Goal: Subscribe to service/newsletter

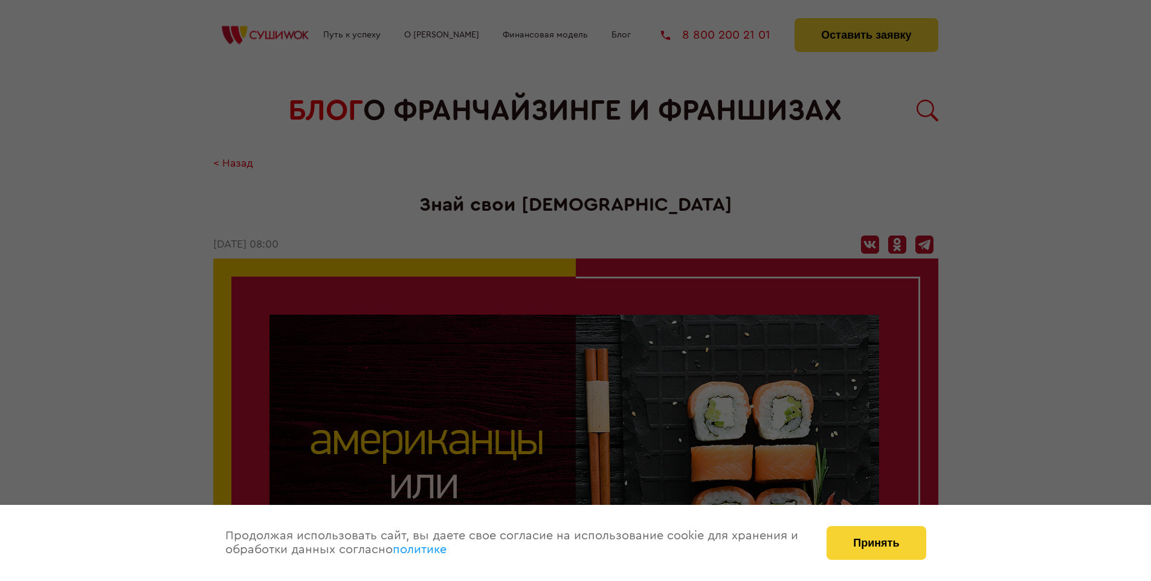
scroll to position [2059, 0]
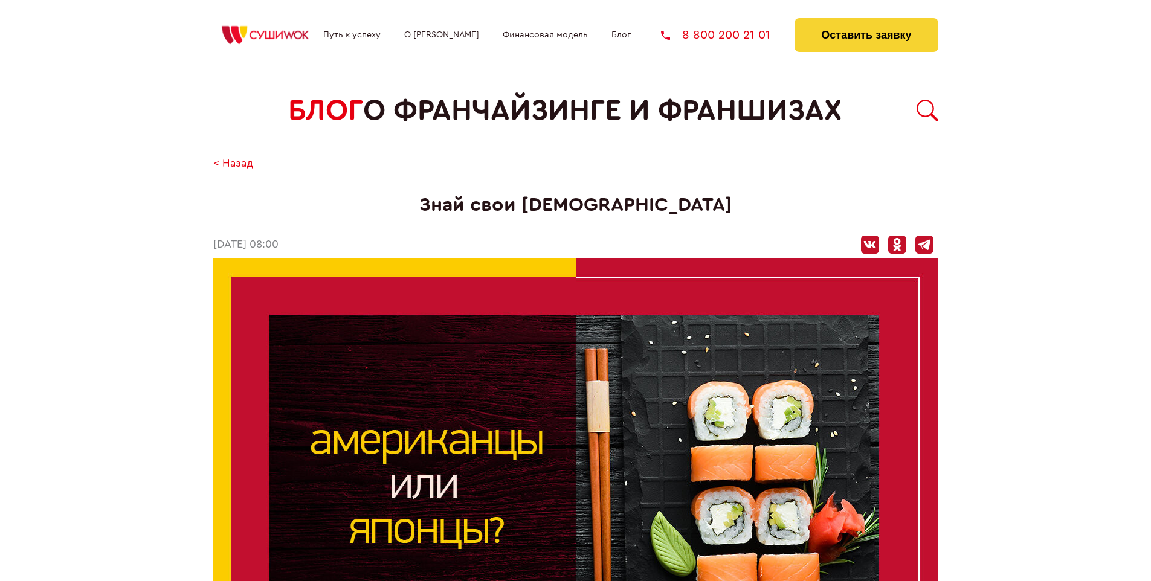
scroll to position [2059, 0]
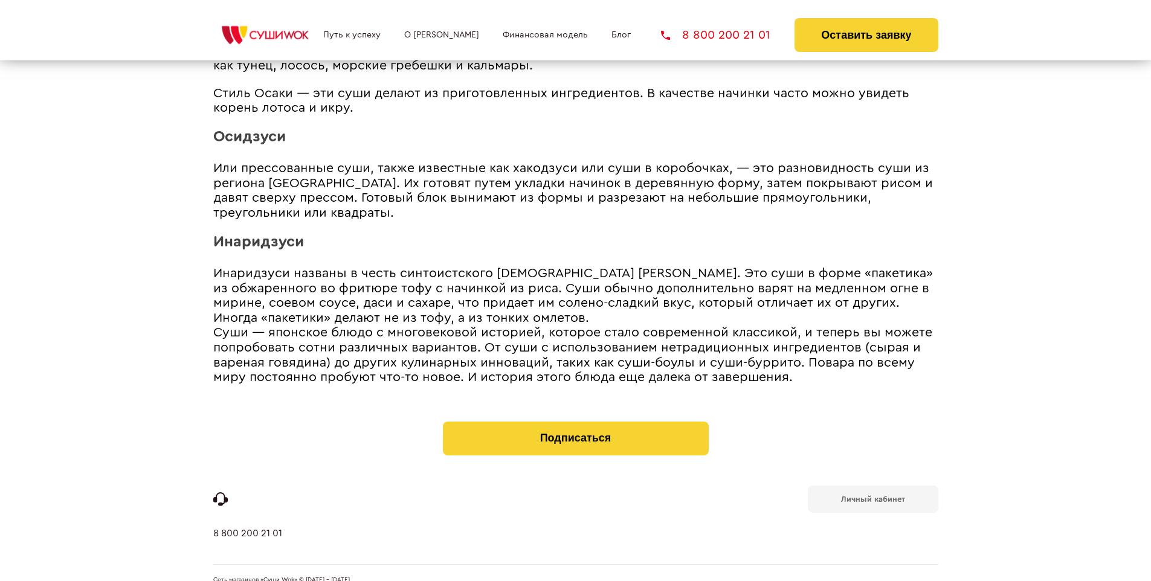
click at [873, 496] on b "Личный кабинет" at bounding box center [873, 500] width 64 height 8
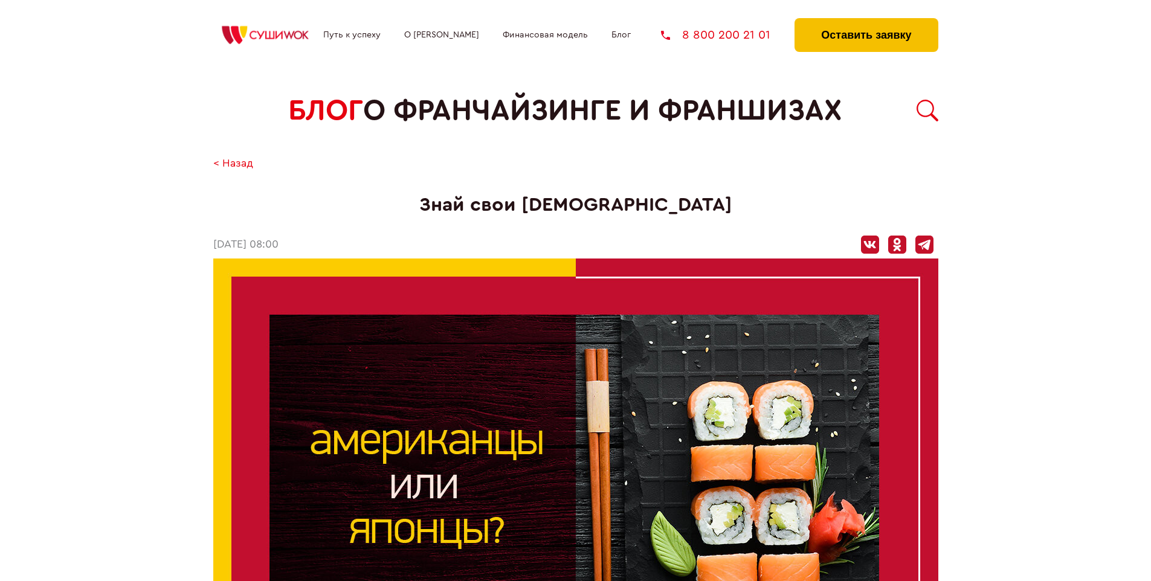
click at [866, 21] on button "Оставить заявку" at bounding box center [866, 35] width 143 height 34
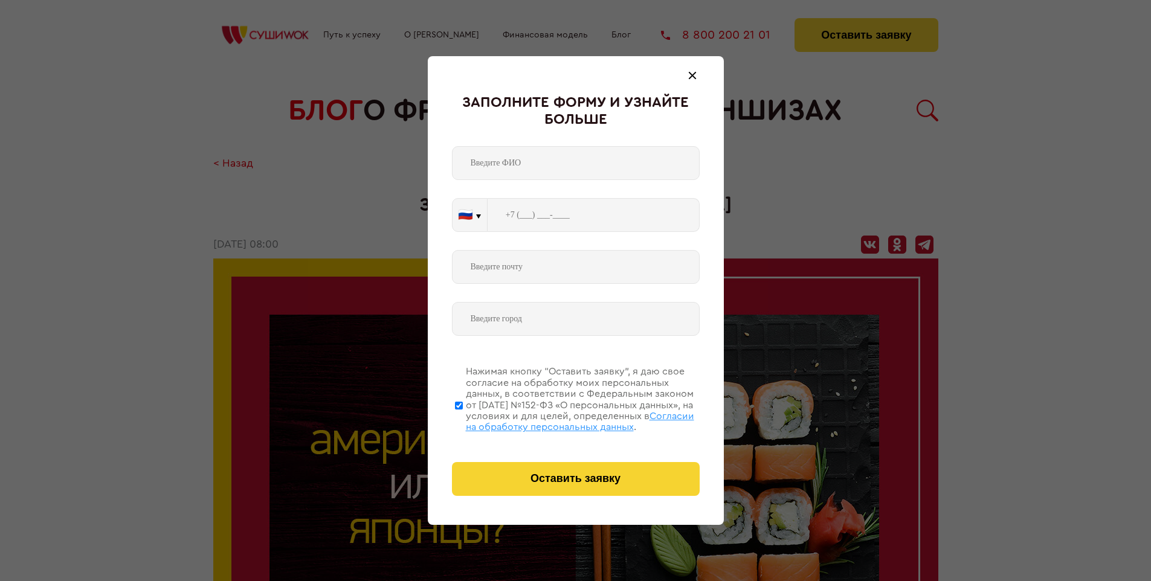
click at [560, 420] on span "Согласии на обработку персональных данных" at bounding box center [580, 422] width 228 height 21
click at [463, 420] on input "Нажимая кнопку “Оставить заявку”, я даю свое согласие на обработку моих персона…" at bounding box center [459, 405] width 8 height 97
checkbox input "false"
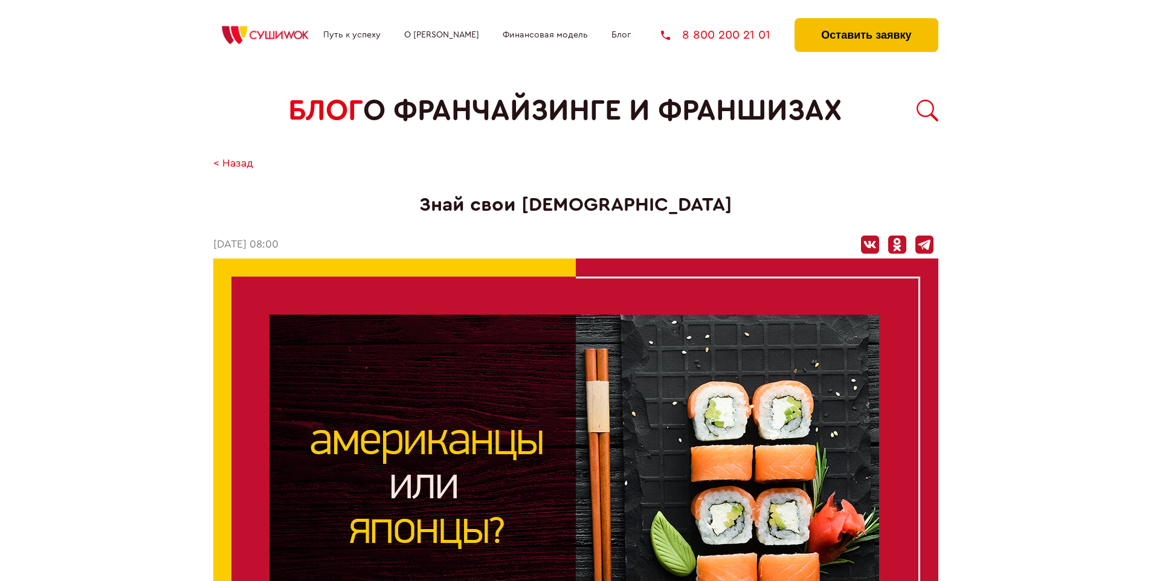
click at [866, 21] on button "Оставить заявку" at bounding box center [866, 35] width 143 height 34
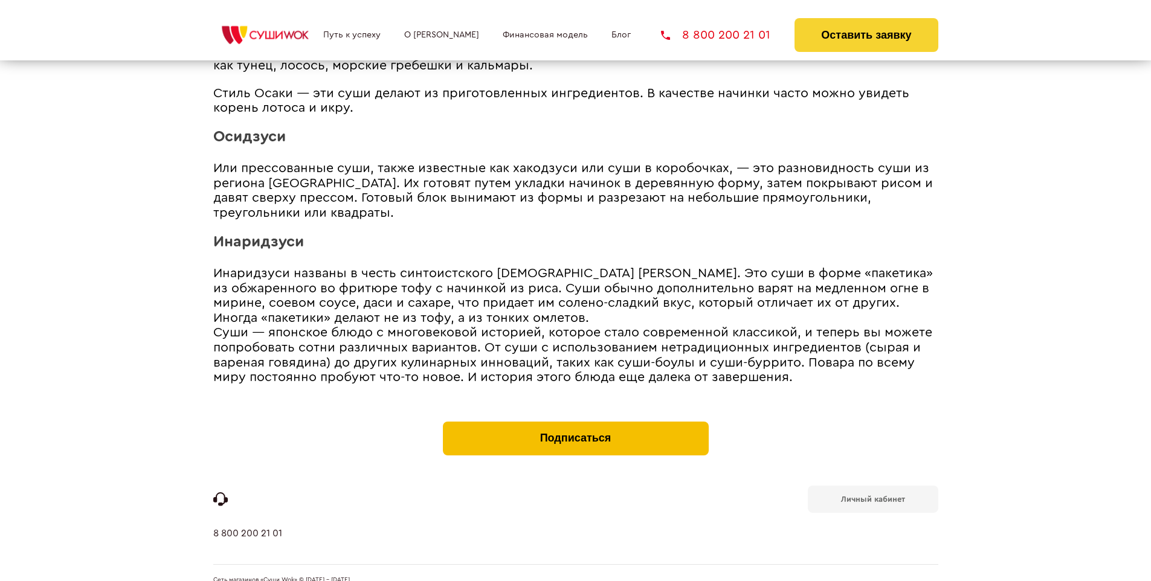
click at [575, 422] on button "Подписаться" at bounding box center [576, 439] width 266 height 34
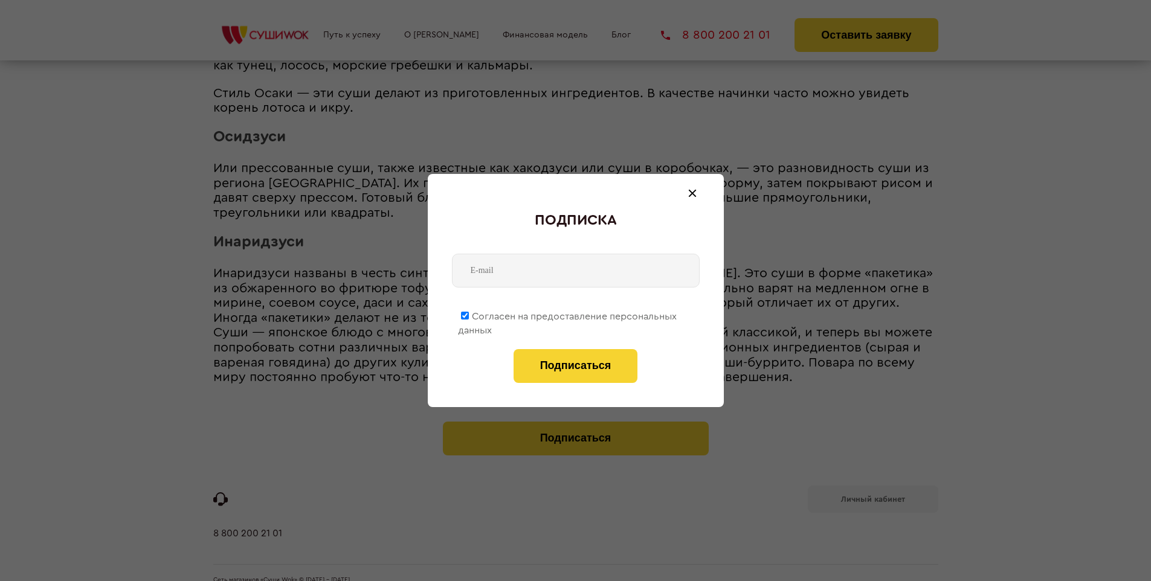
click at [568, 314] on span "Согласен на предоставление персональных данных" at bounding box center [567, 324] width 219 height 24
click at [469, 314] on input "Согласен на предоставление персональных данных" at bounding box center [465, 316] width 8 height 8
checkbox input "false"
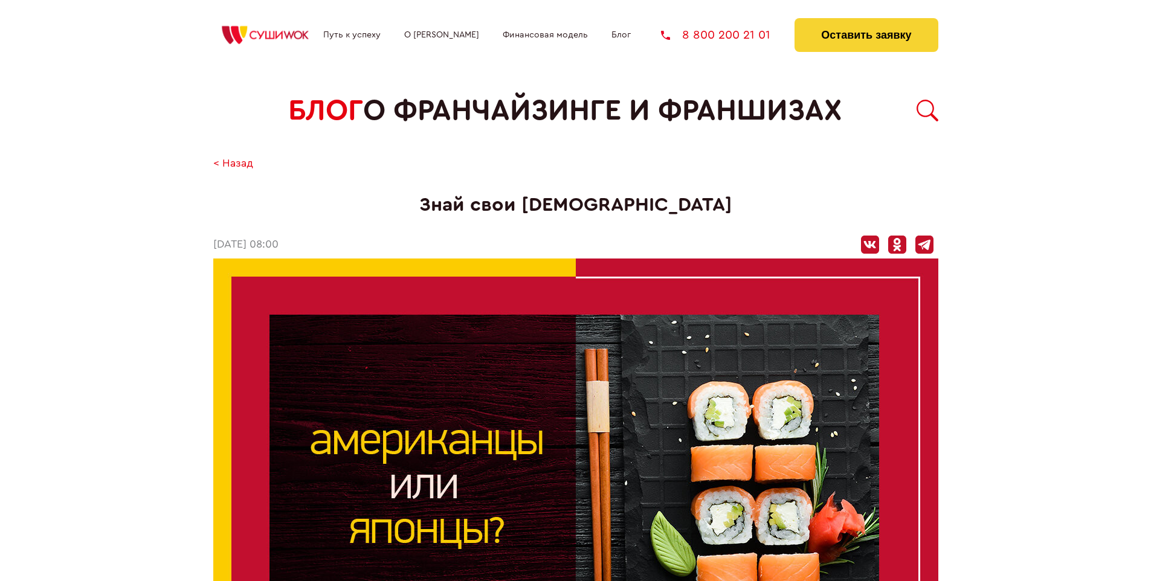
scroll to position [2059, 0]
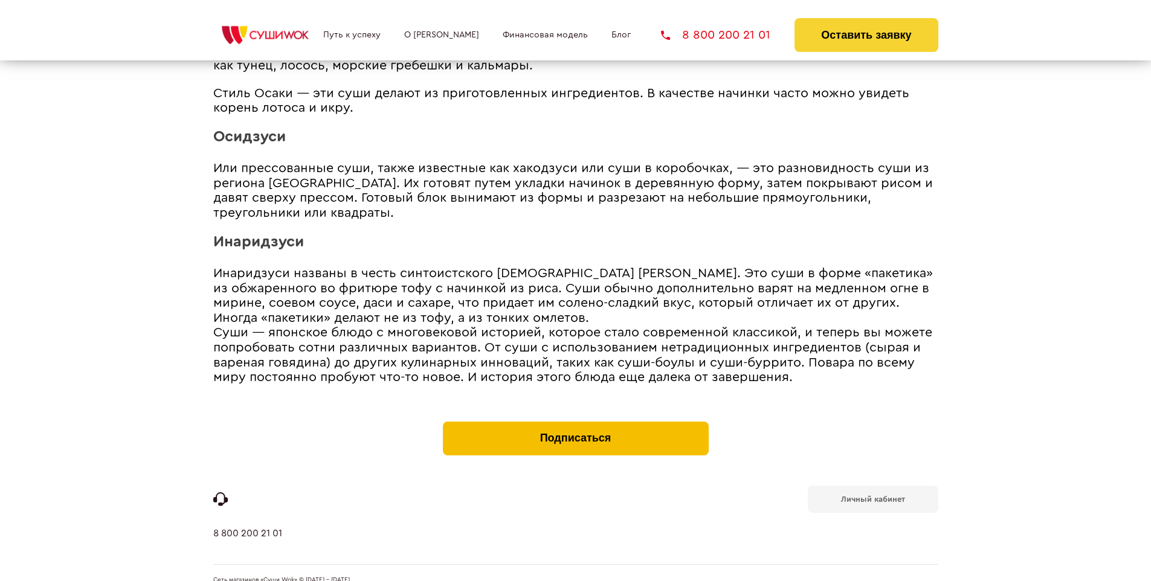
click at [575, 422] on button "Подписаться" at bounding box center [576, 439] width 266 height 34
